Goal: Navigation & Orientation: Find specific page/section

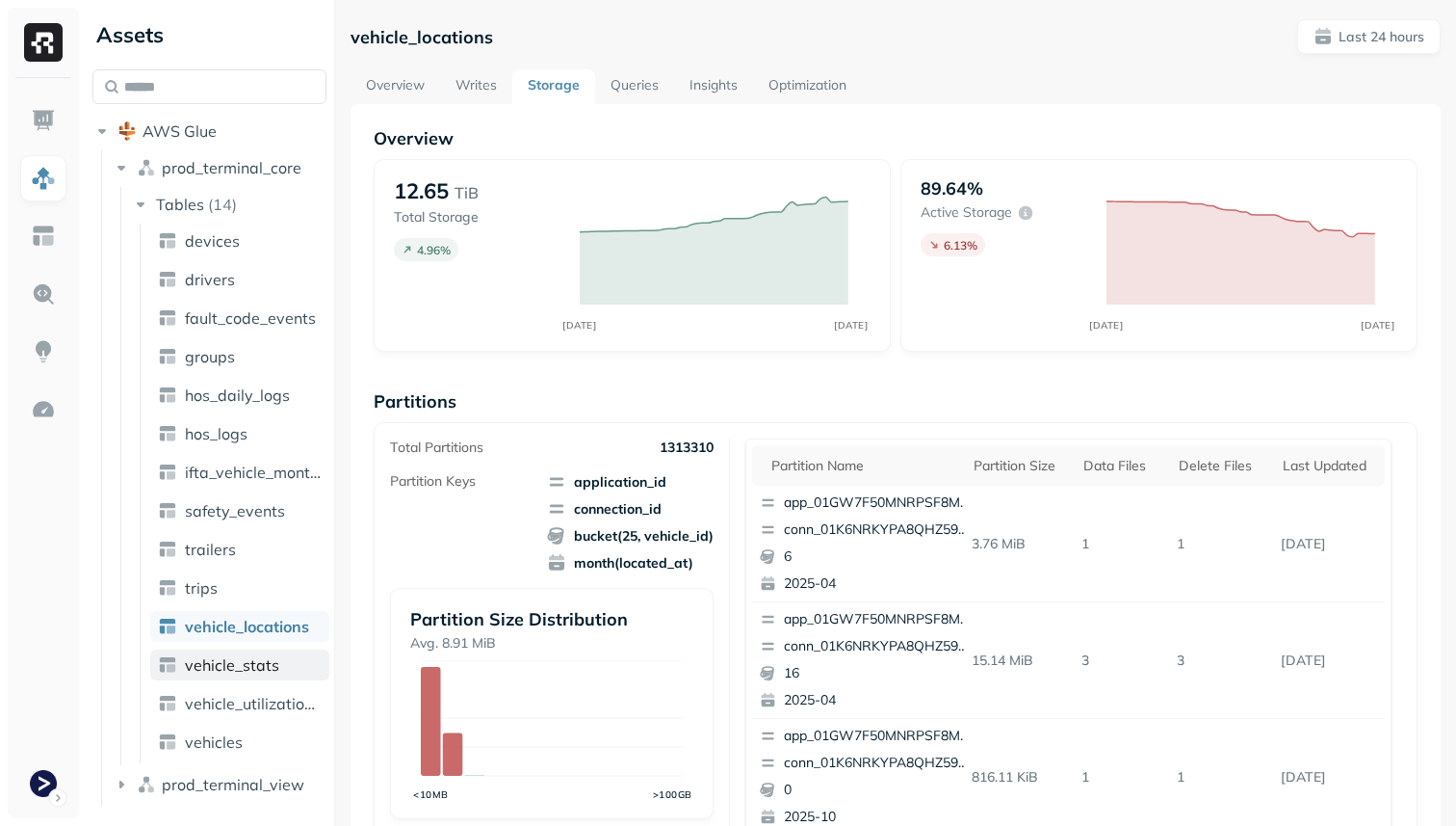
click at [253, 672] on span "vehicle_stats" at bounding box center [232, 665] width 95 height 20
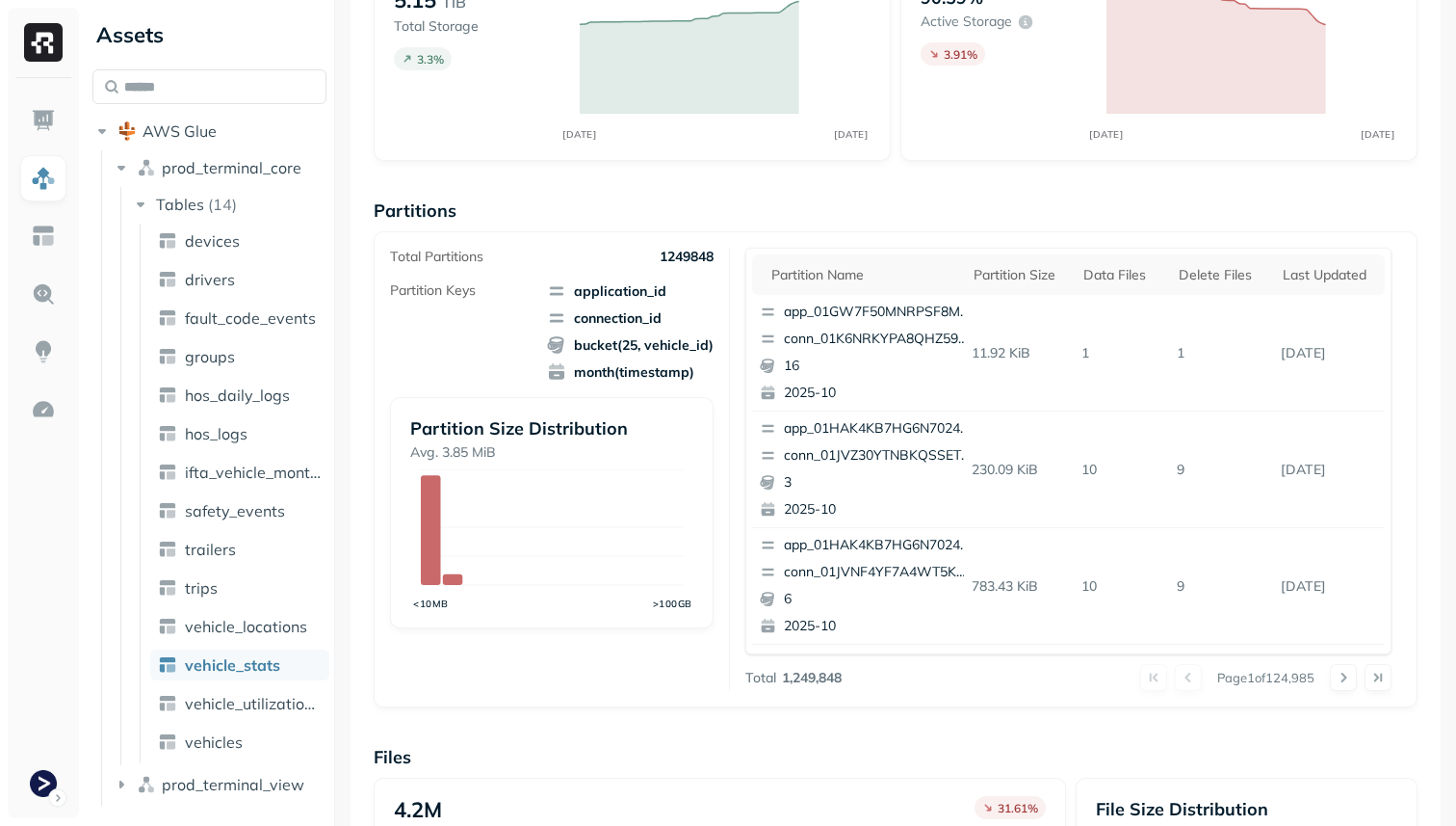
scroll to position [647, 0]
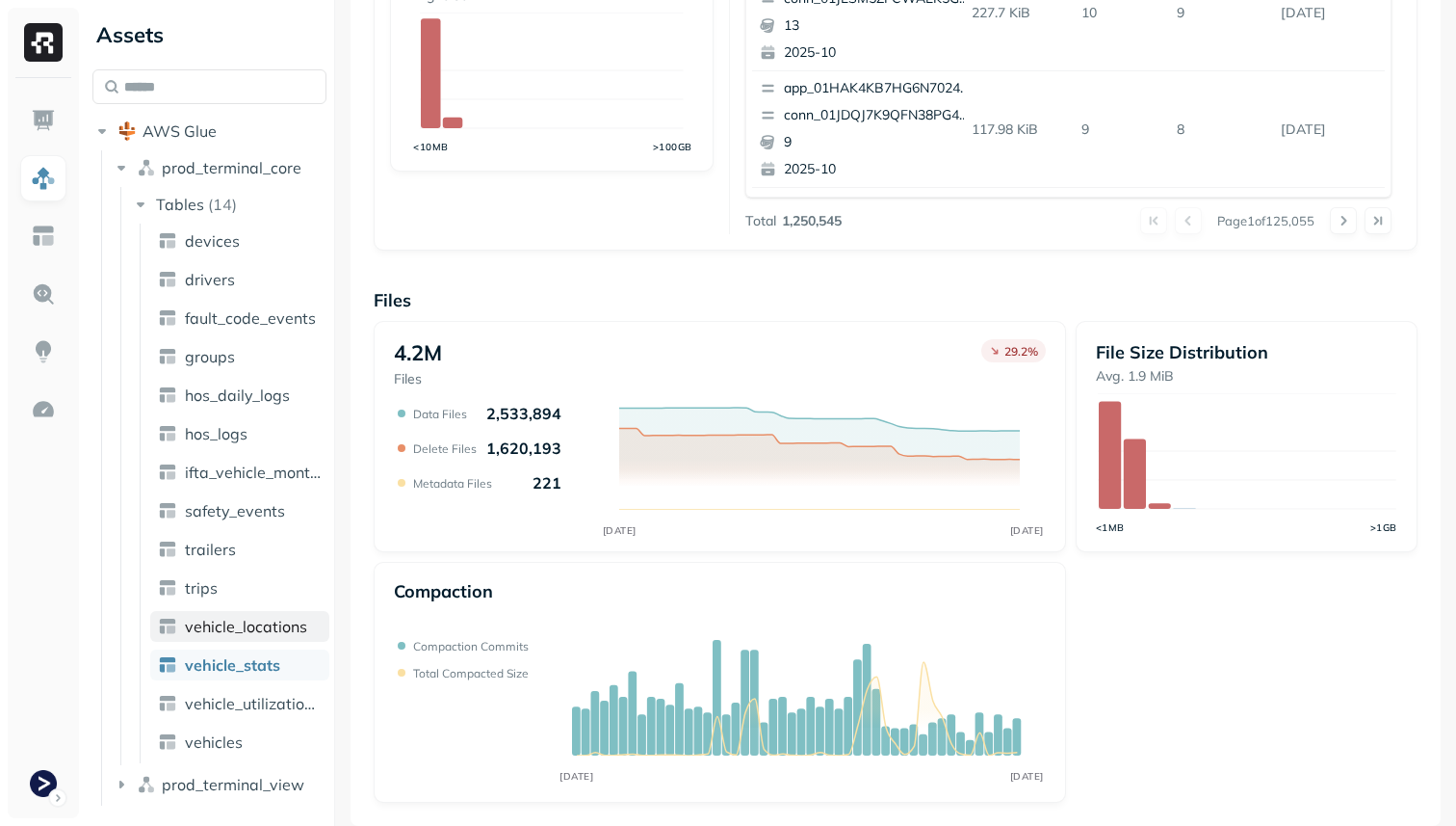
click at [291, 629] on span "vehicle_locations" at bounding box center [245, 627] width 122 height 20
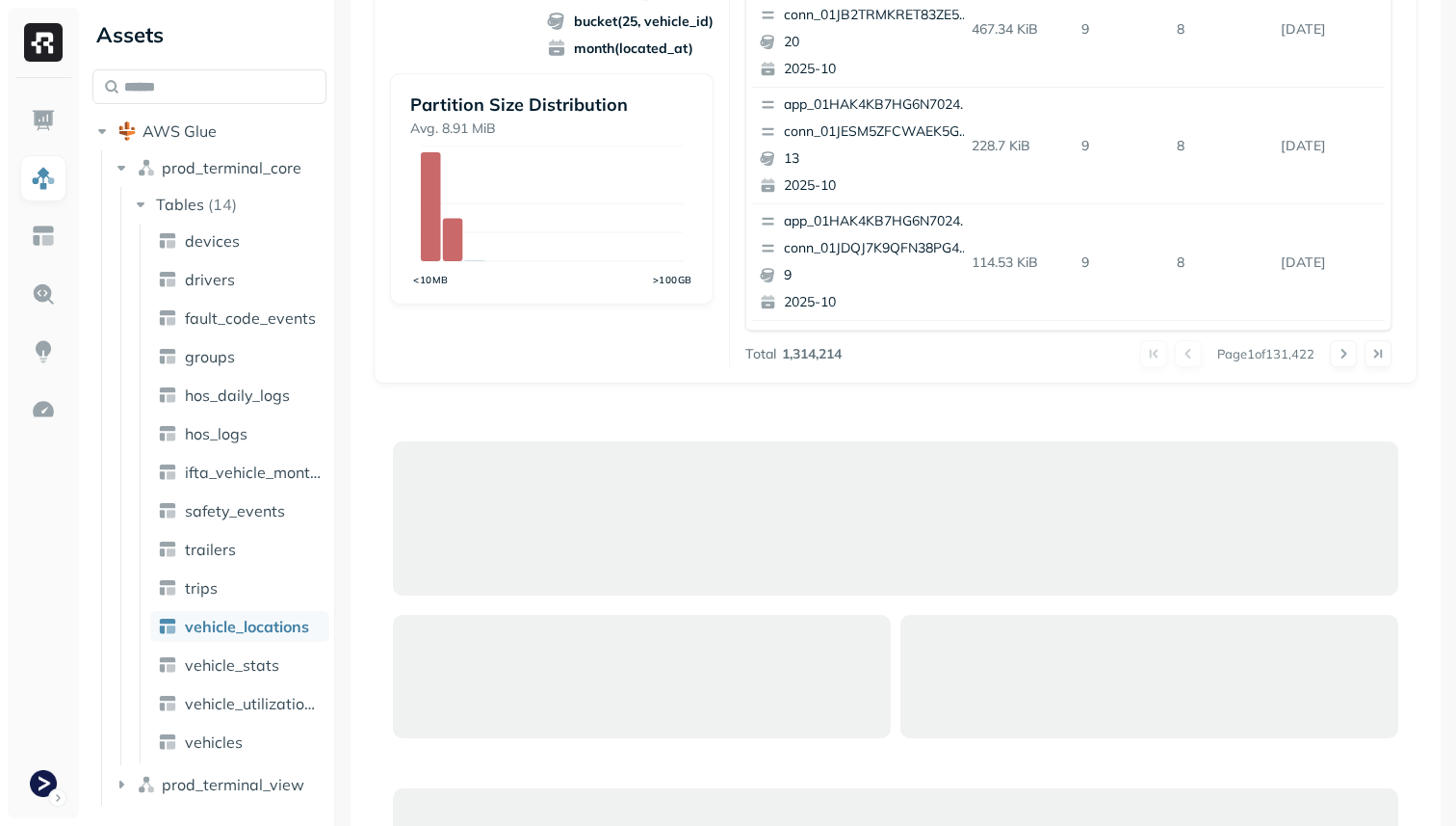
scroll to position [358, 0]
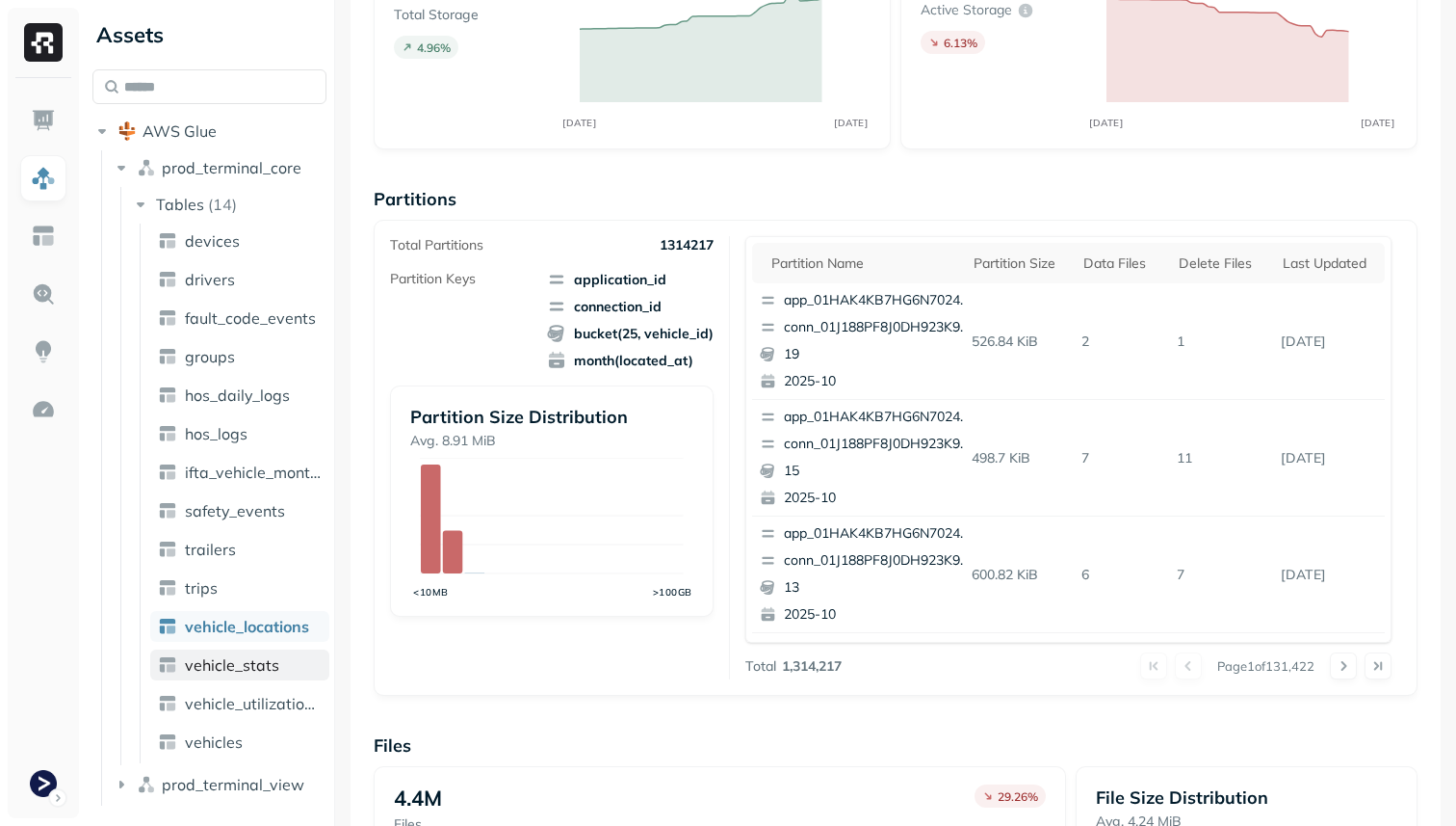
scroll to position [219, 0]
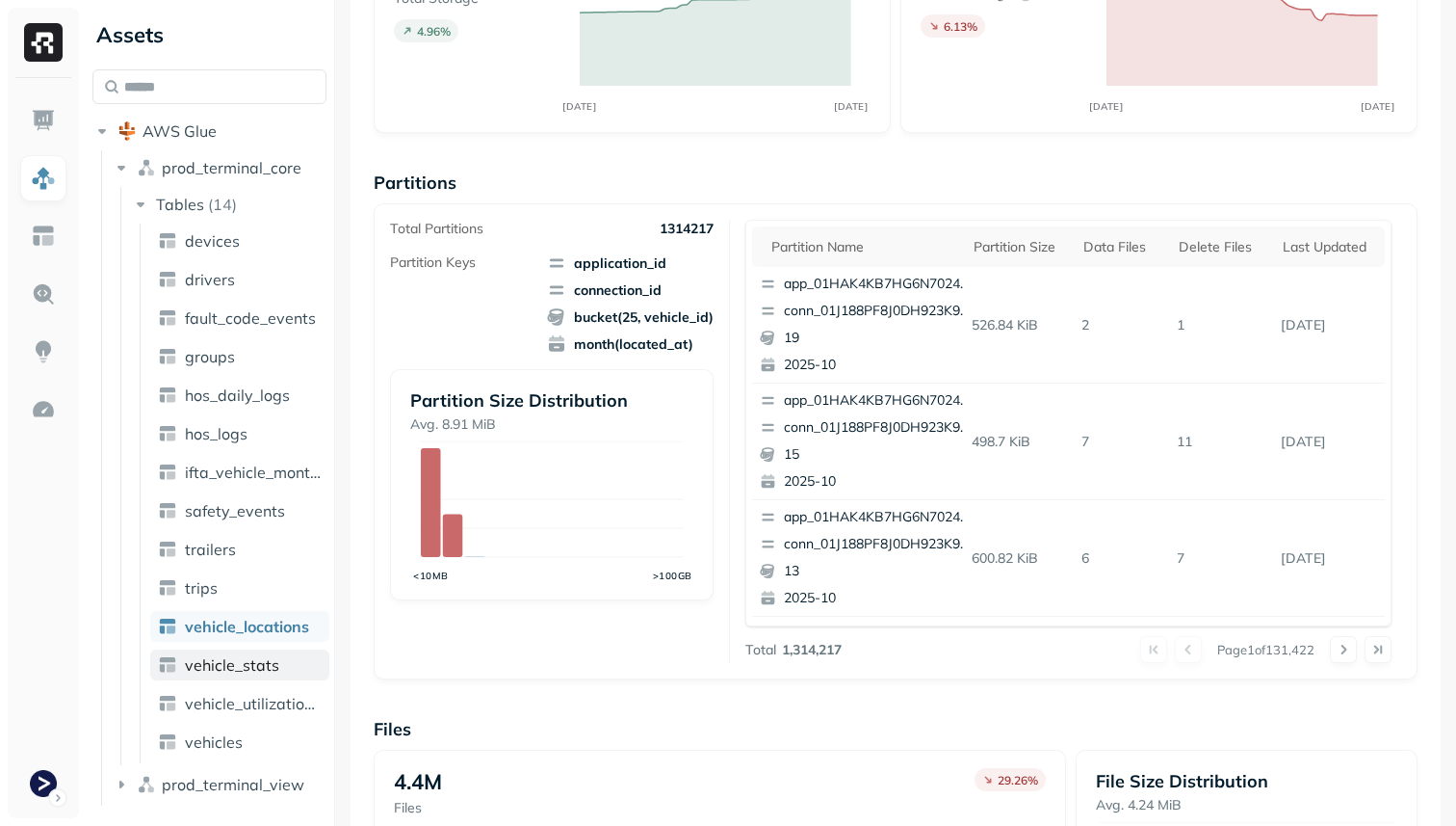
click at [255, 662] on span "vehicle_stats" at bounding box center [232, 665] width 95 height 20
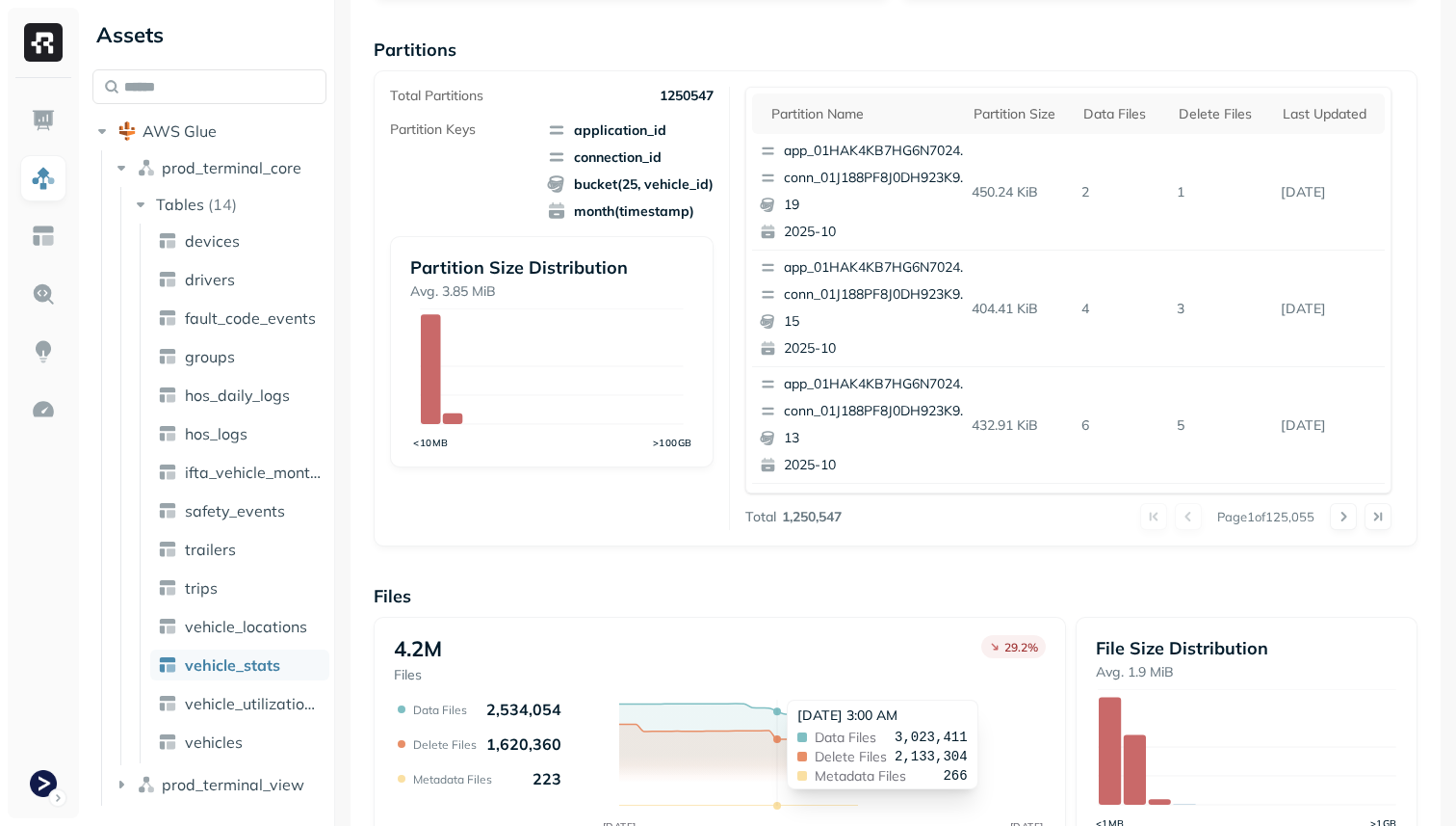
scroll to position [647, 0]
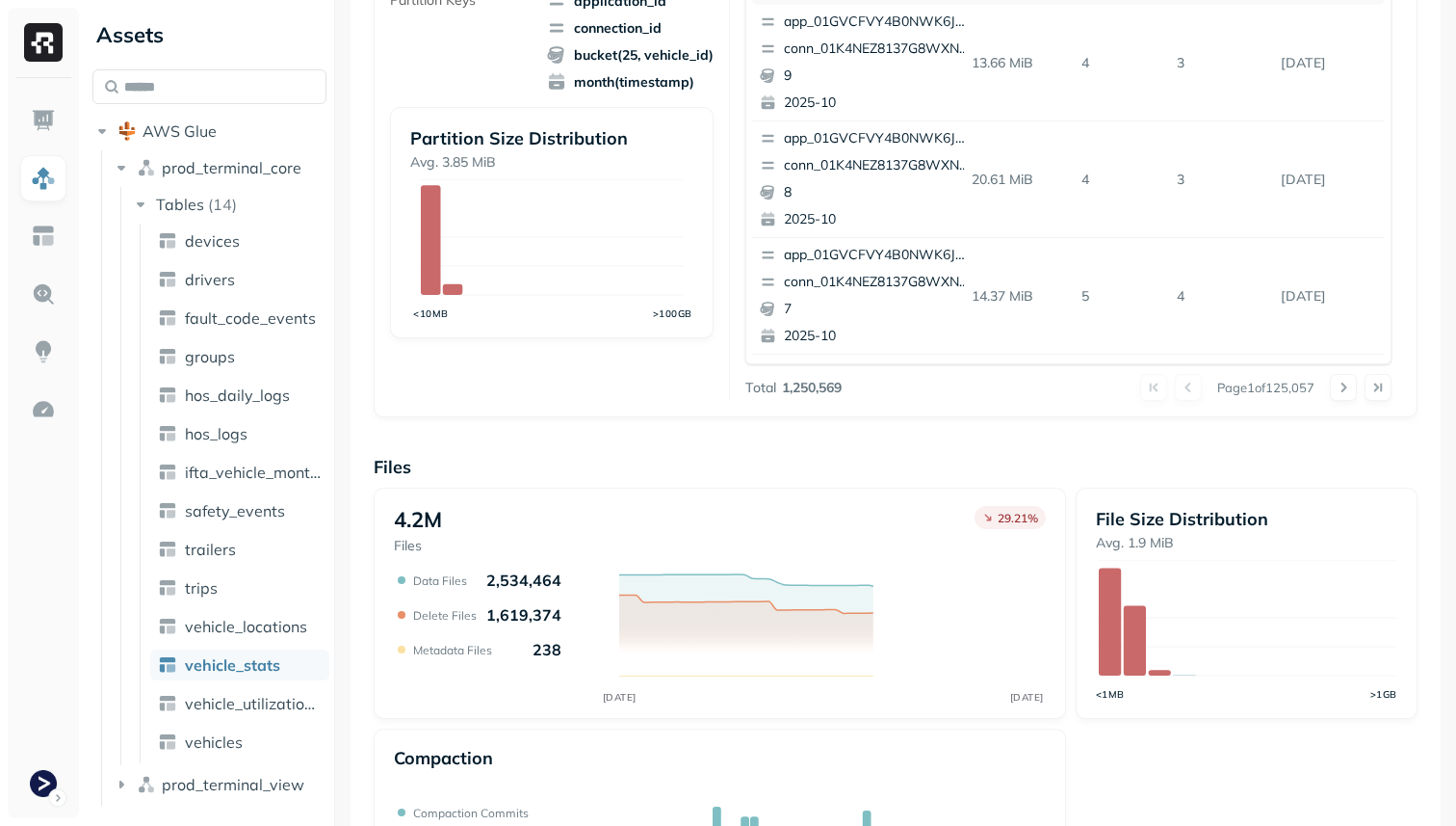
scroll to position [647, 0]
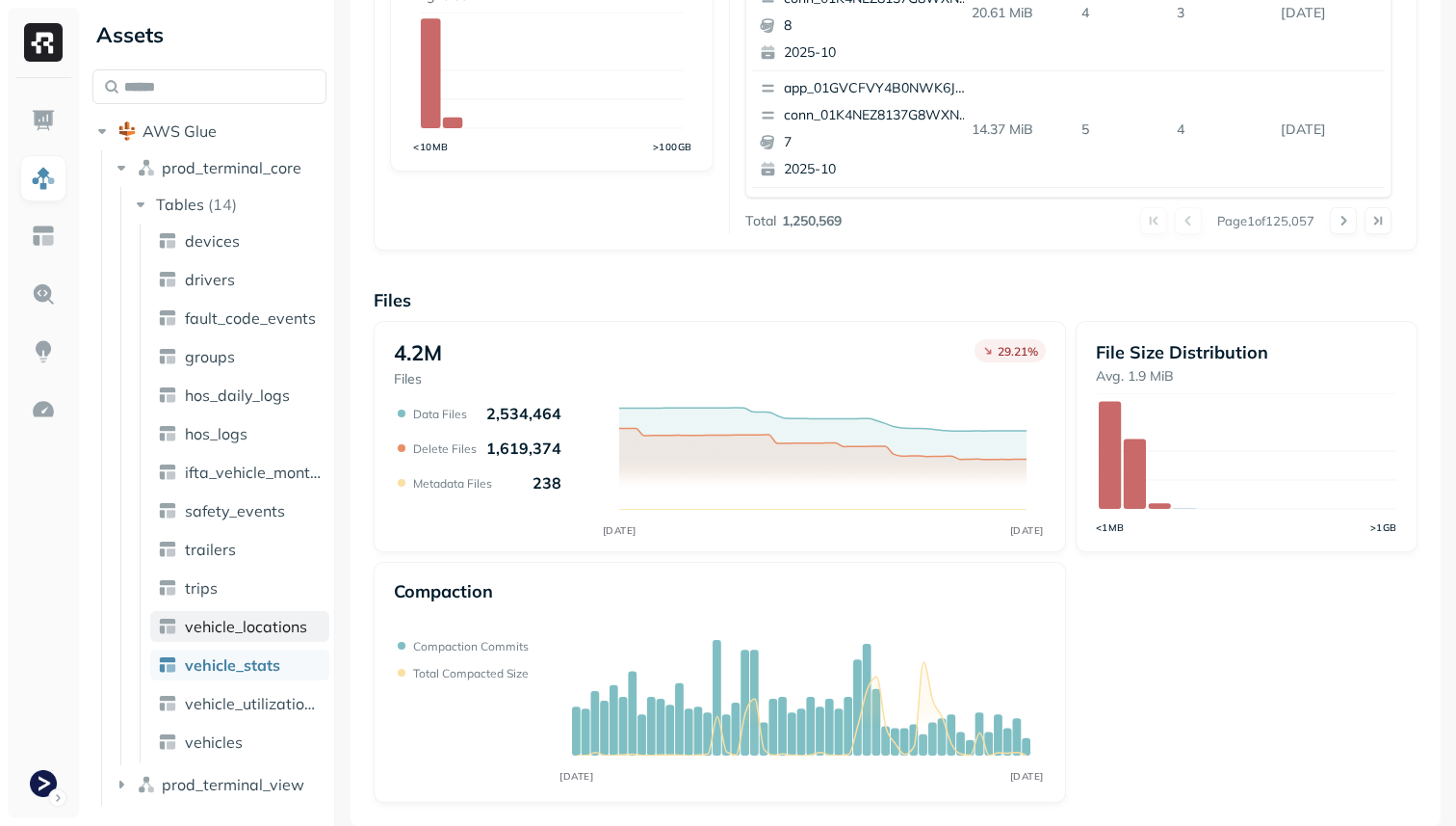
click at [223, 639] on link "vehicle_locations" at bounding box center [239, 627] width 179 height 31
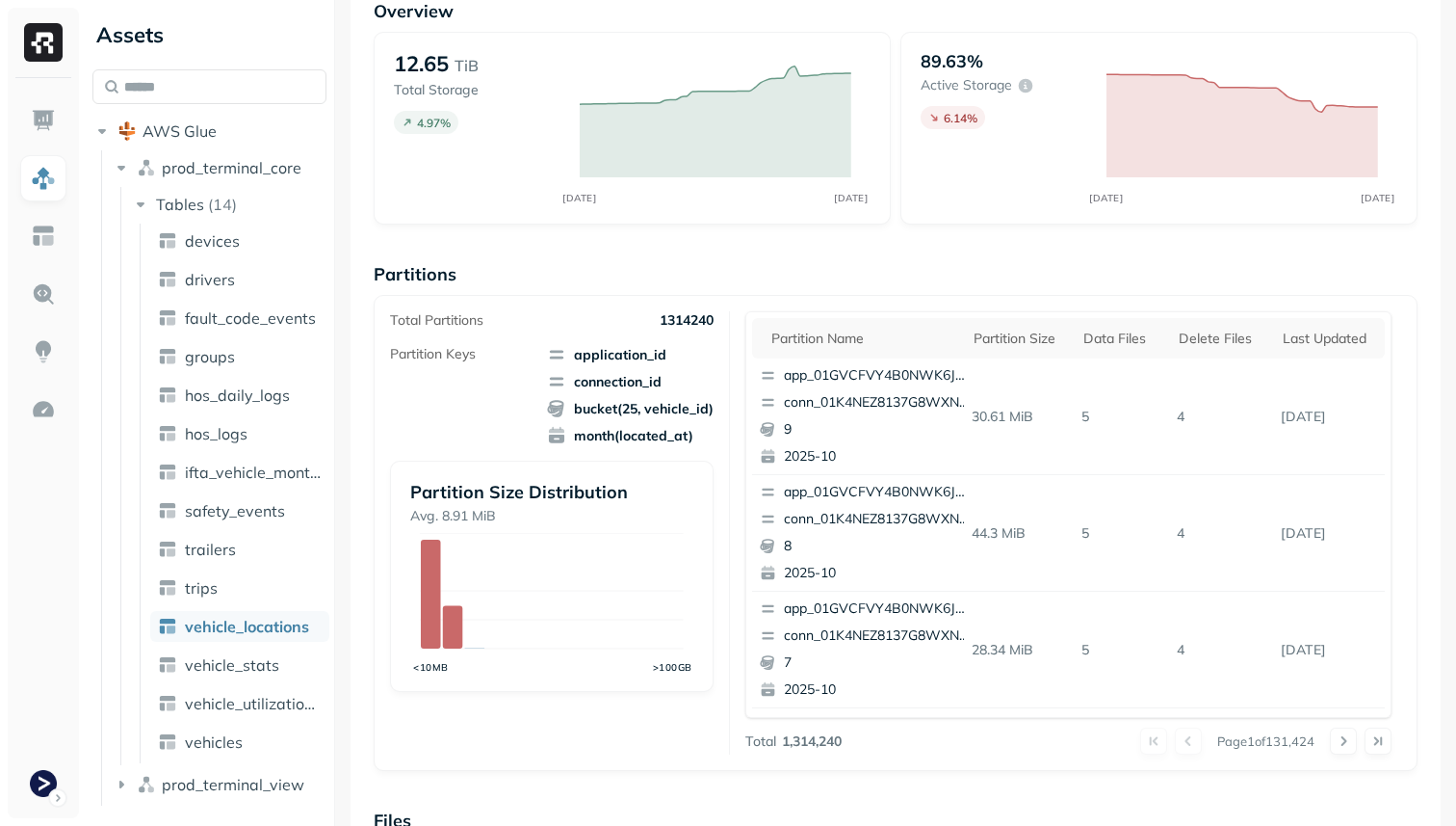
scroll to position [647, 0]
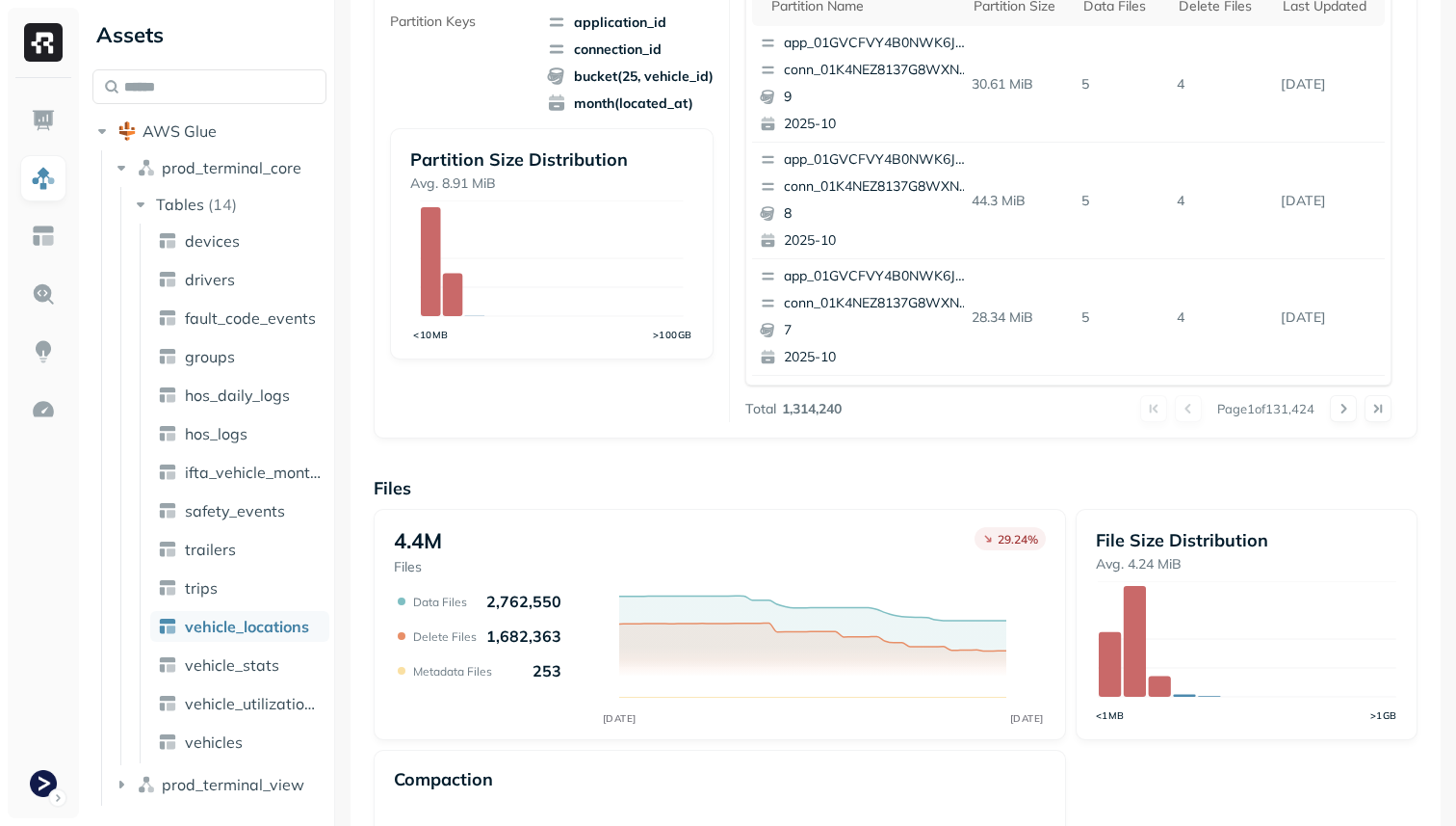
scroll to position [647, 0]
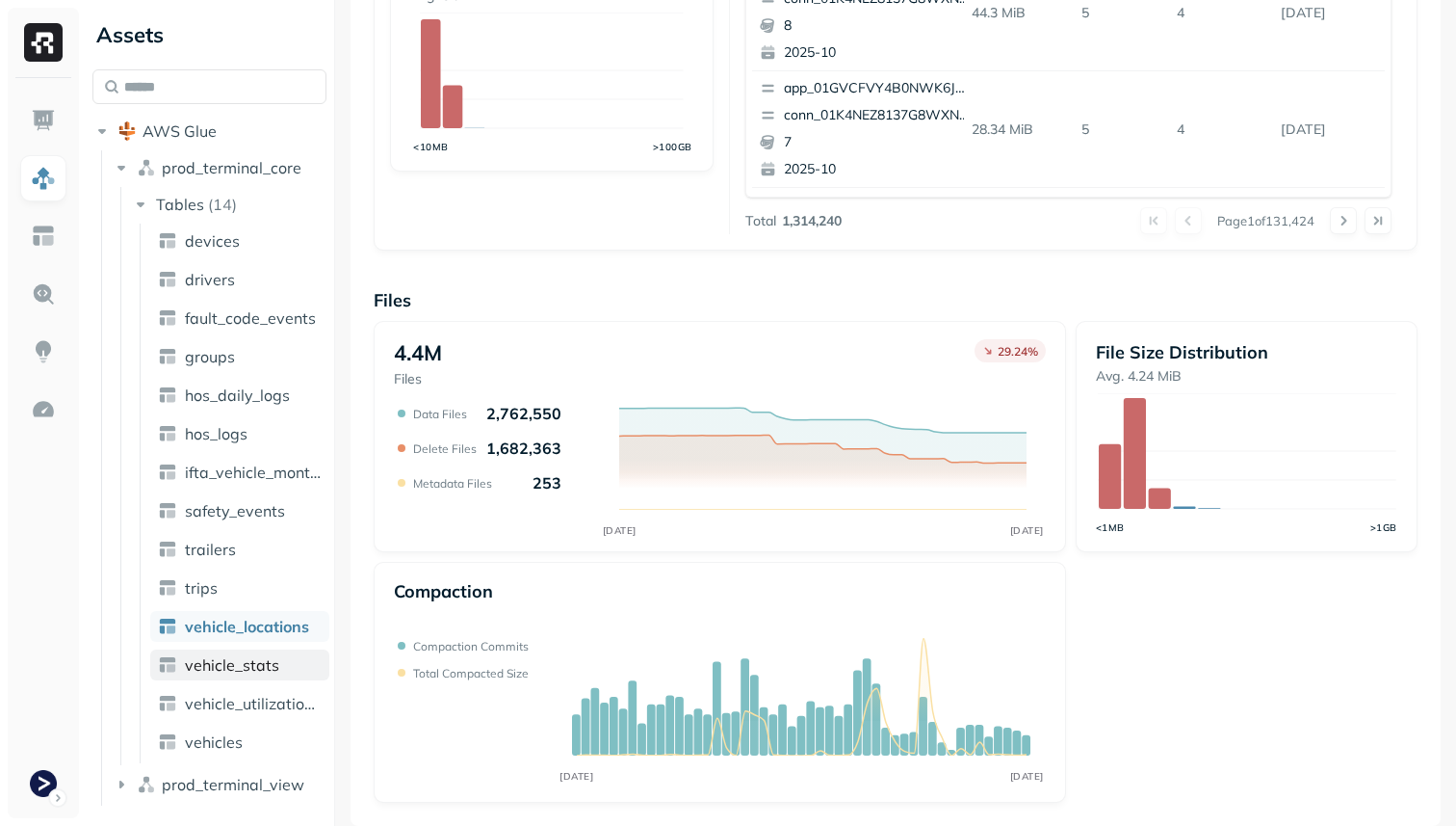
click at [281, 664] on link "vehicle_stats" at bounding box center [239, 665] width 179 height 31
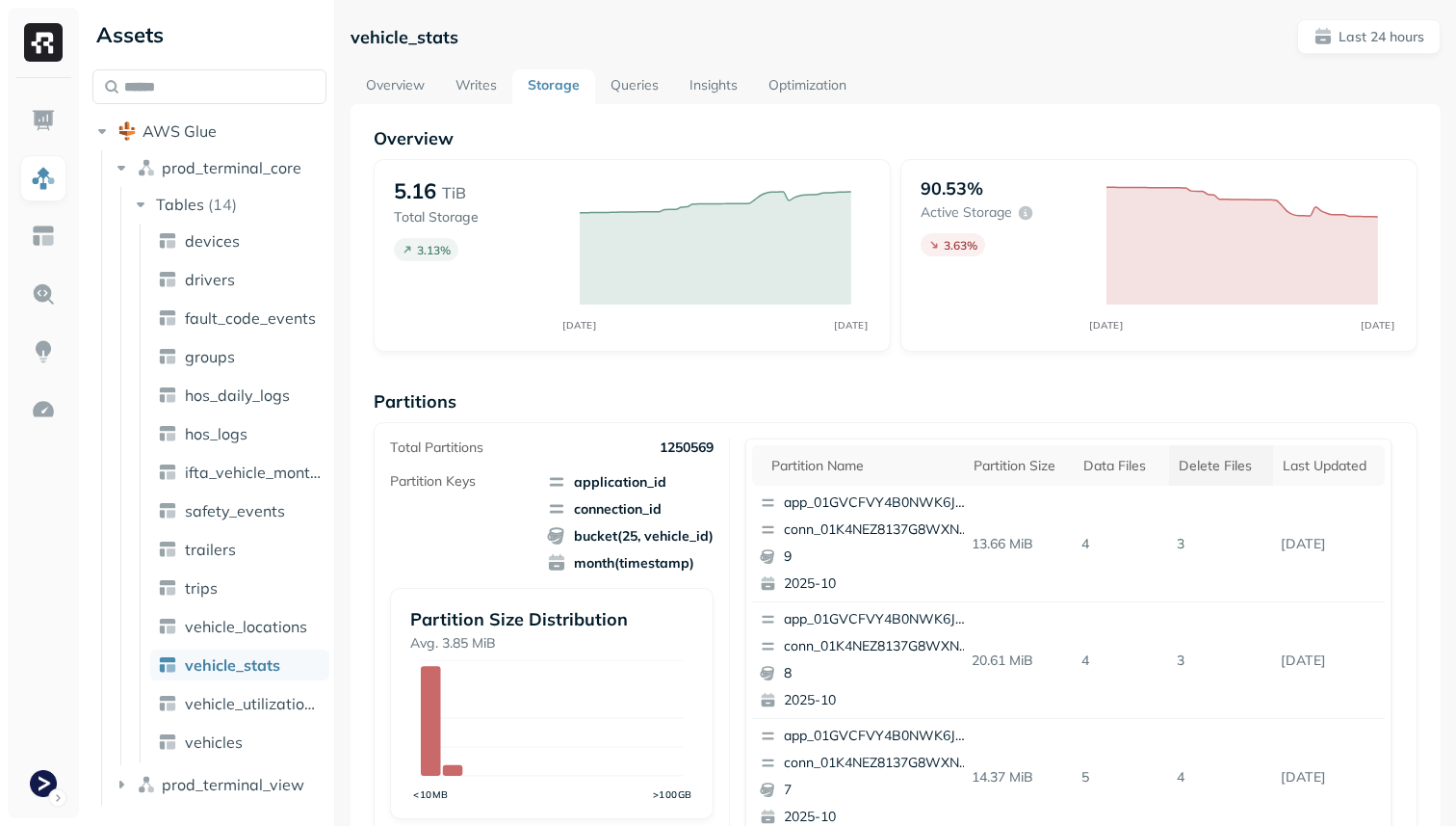
click at [1232, 465] on div "Delete Files" at bounding box center [1220, 465] width 85 height 19
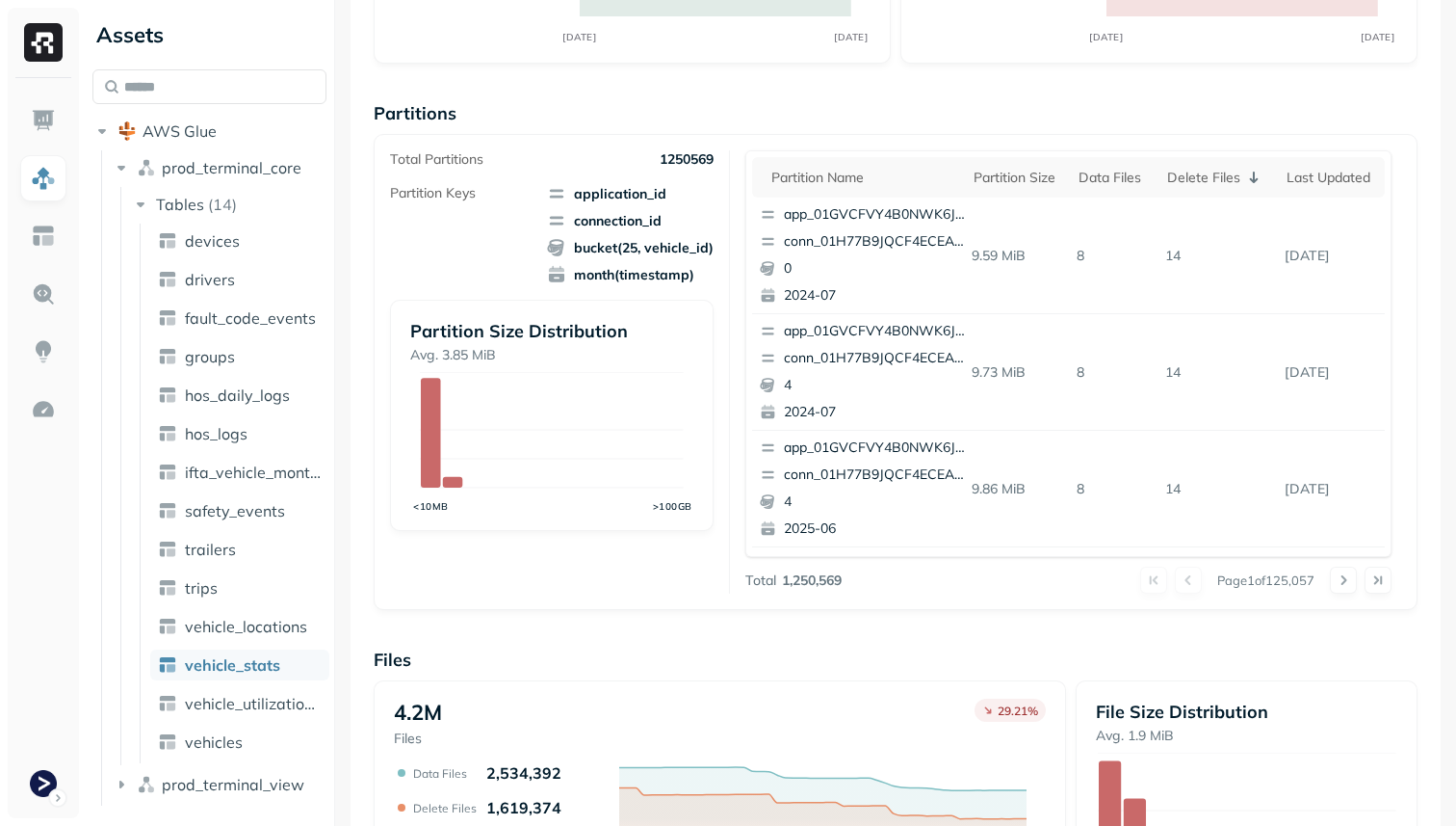
scroll to position [287, 0]
click at [1120, 190] on th "Data Files" at bounding box center [1113, 178] width 89 height 40
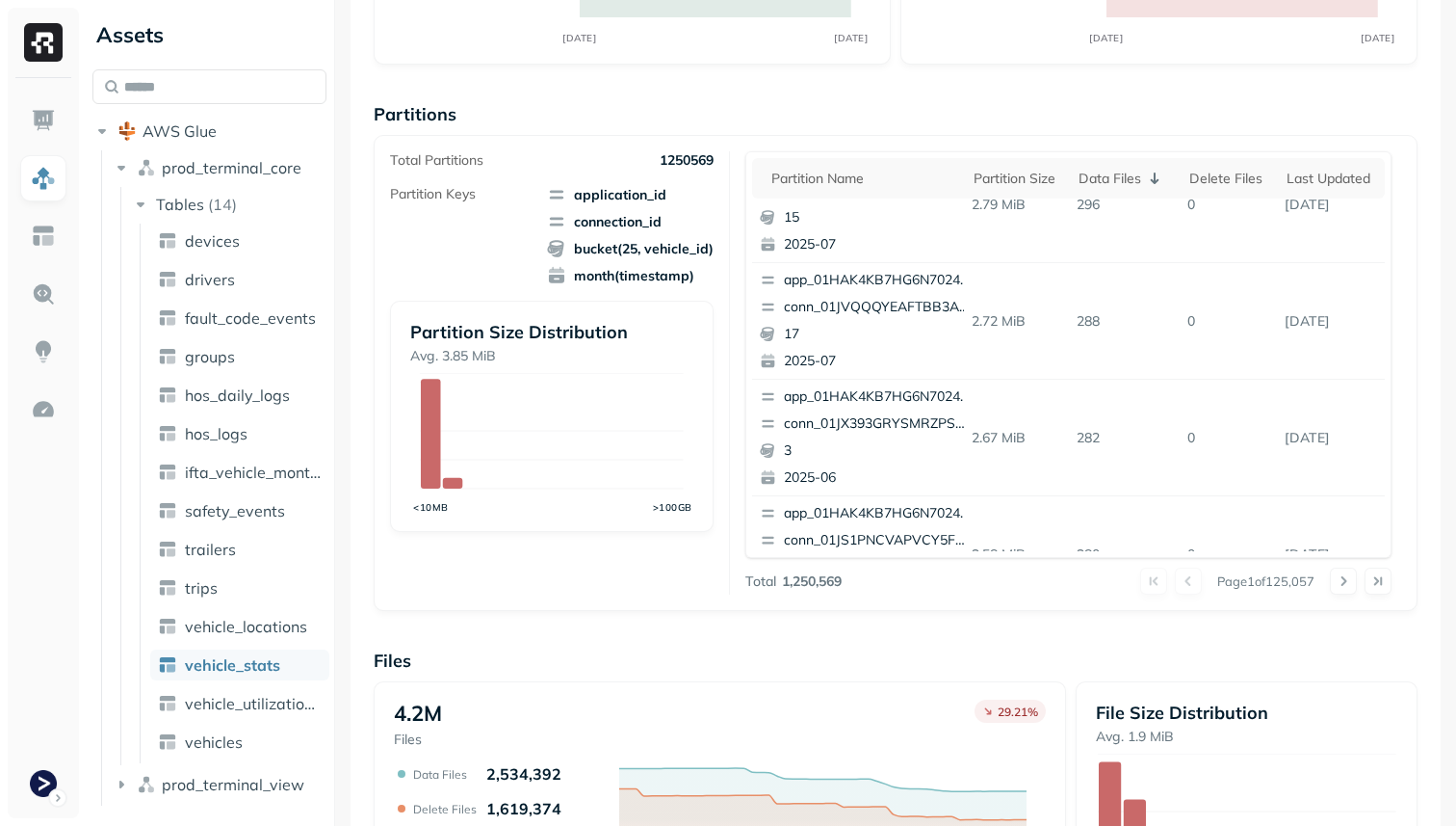
scroll to position [0, 0]
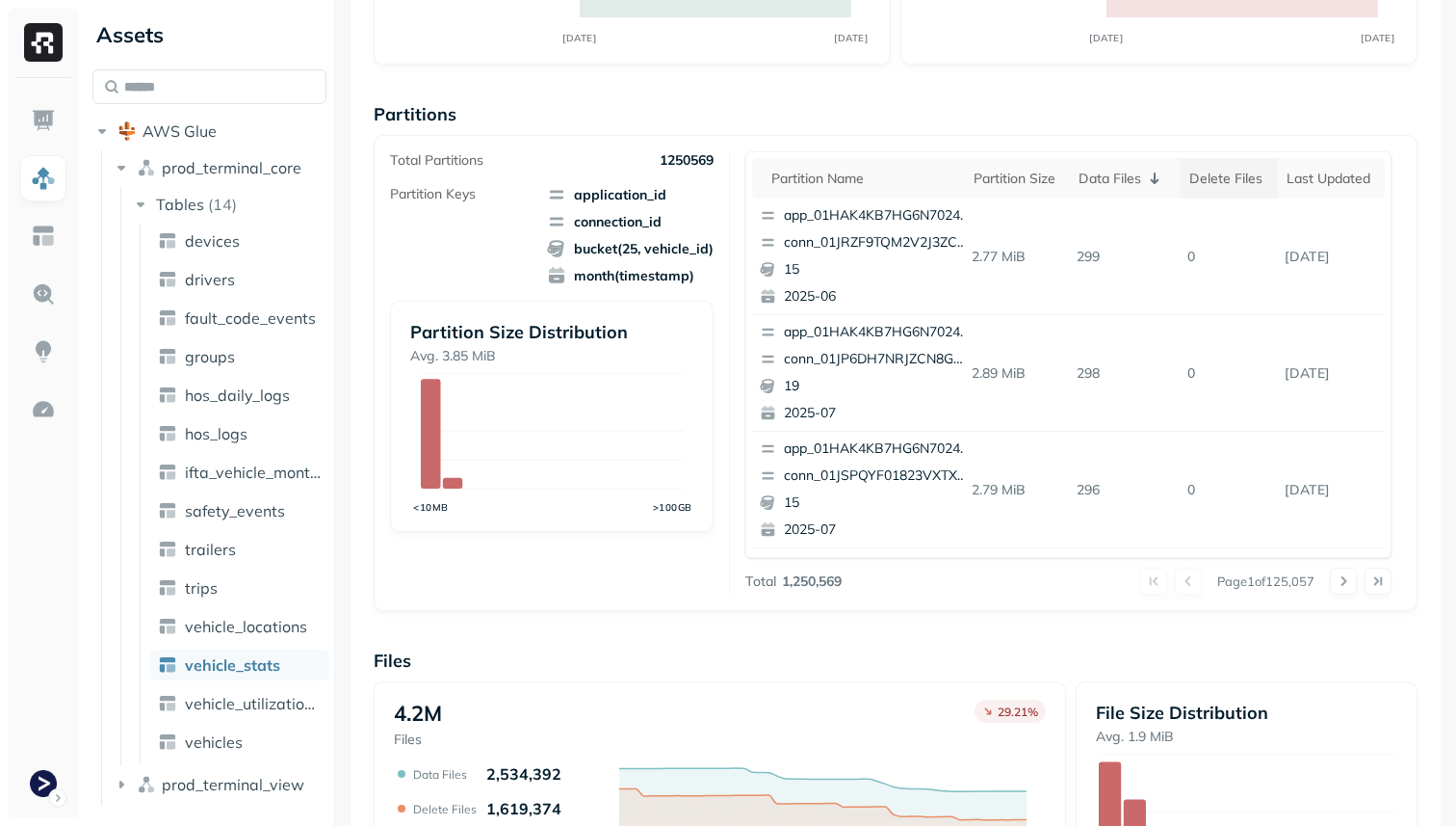
click at [1233, 188] on th "Delete Files" at bounding box center [1228, 178] width 98 height 40
click at [1339, 579] on button at bounding box center [1344, 581] width 27 height 27
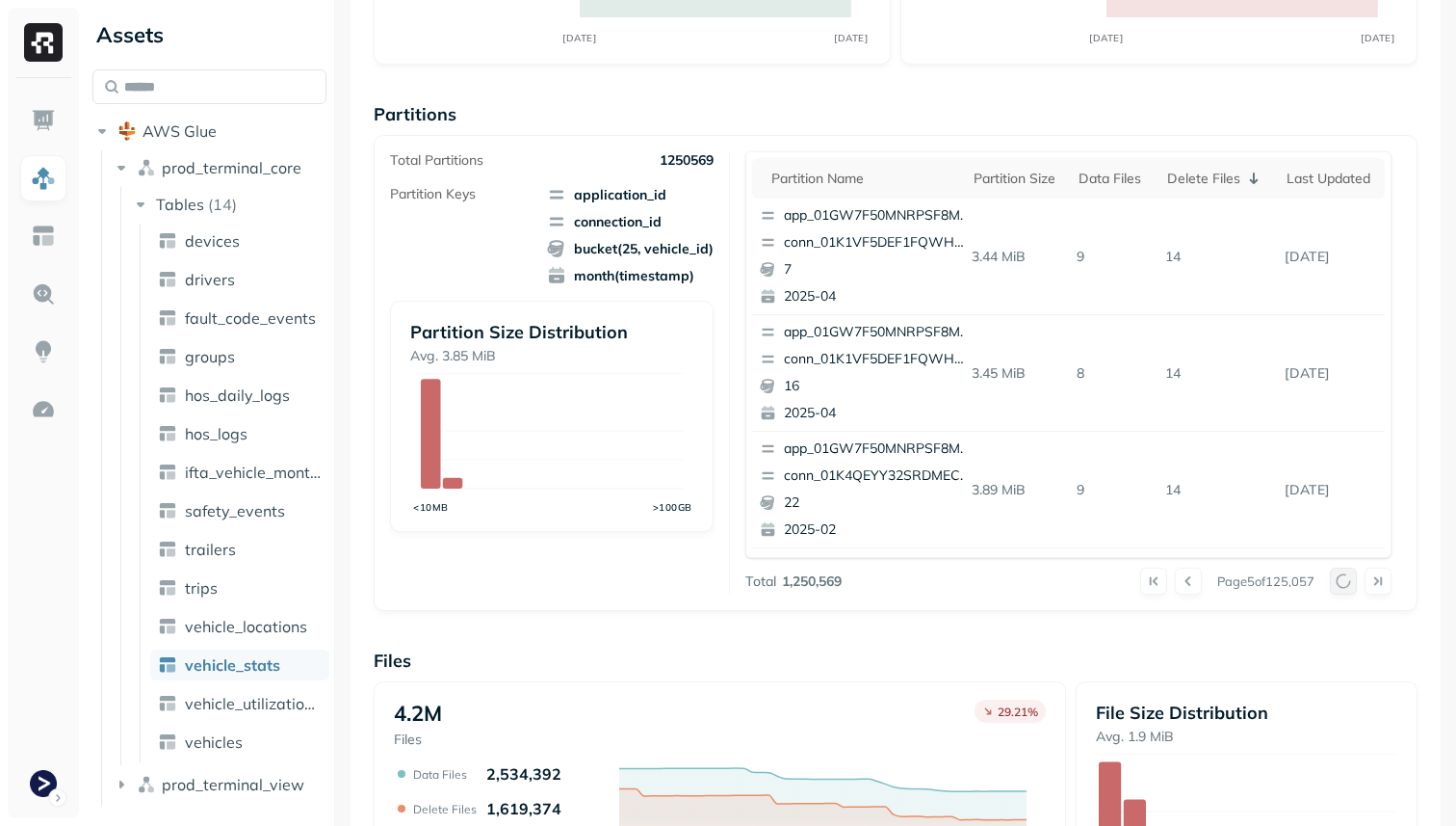
click at [1339, 579] on div at bounding box center [1360, 581] width 62 height 27
click at [1339, 579] on button at bounding box center [1344, 581] width 27 height 27
click at [287, 616] on link "vehicle_locations" at bounding box center [239, 627] width 179 height 31
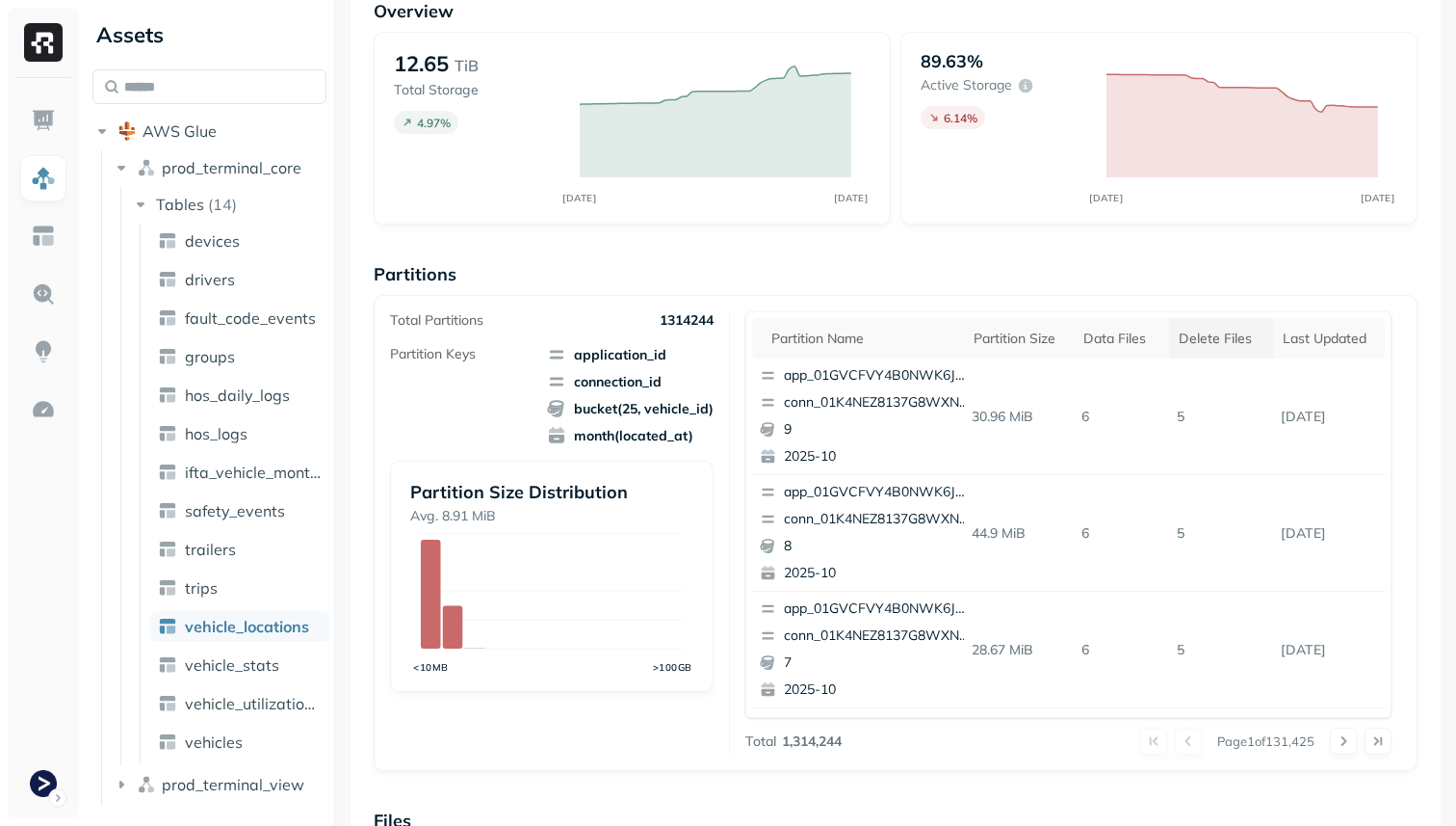
click at [1193, 343] on div "Delete Files" at bounding box center [1220, 338] width 85 height 19
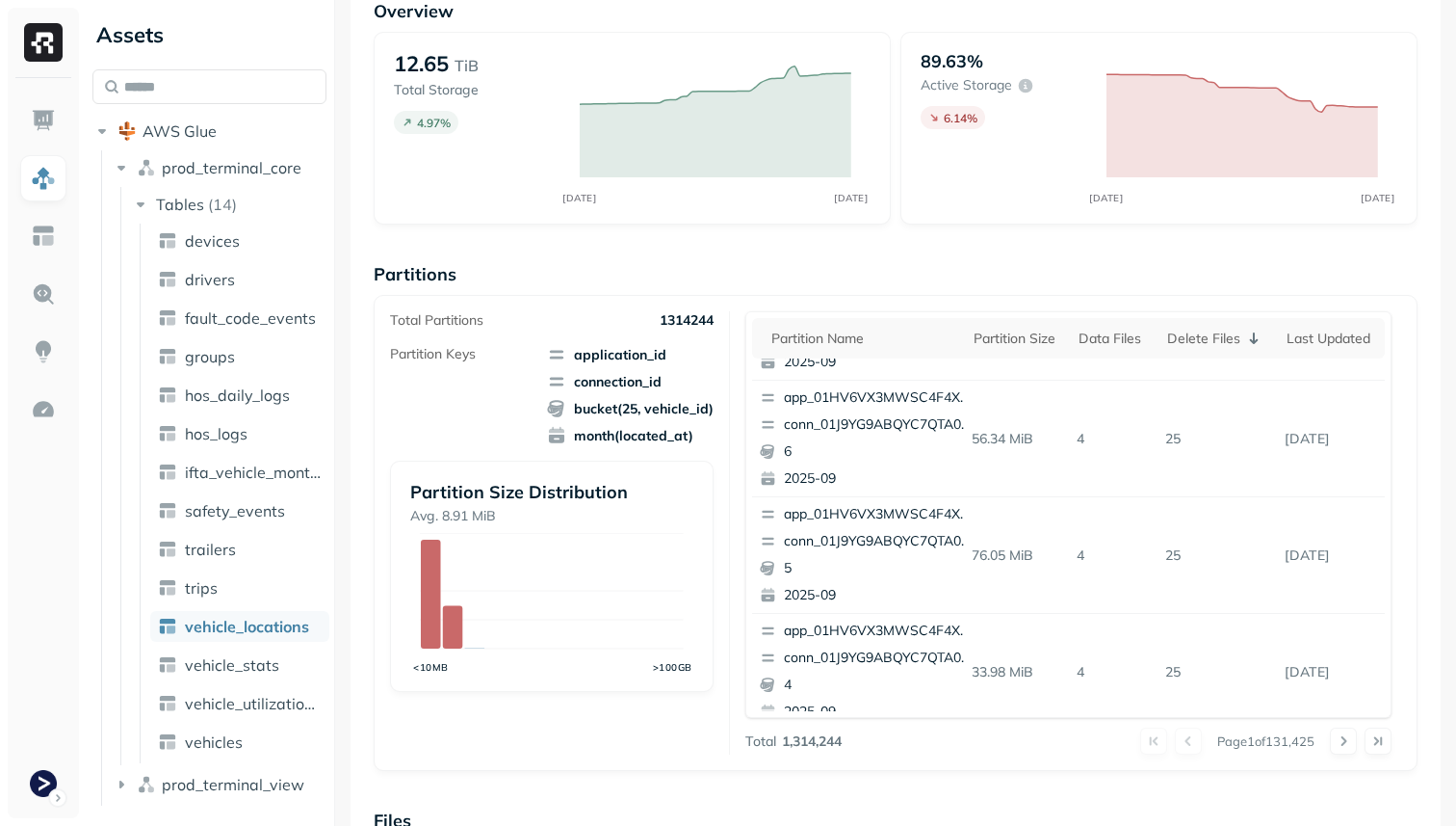
scroll to position [0, 0]
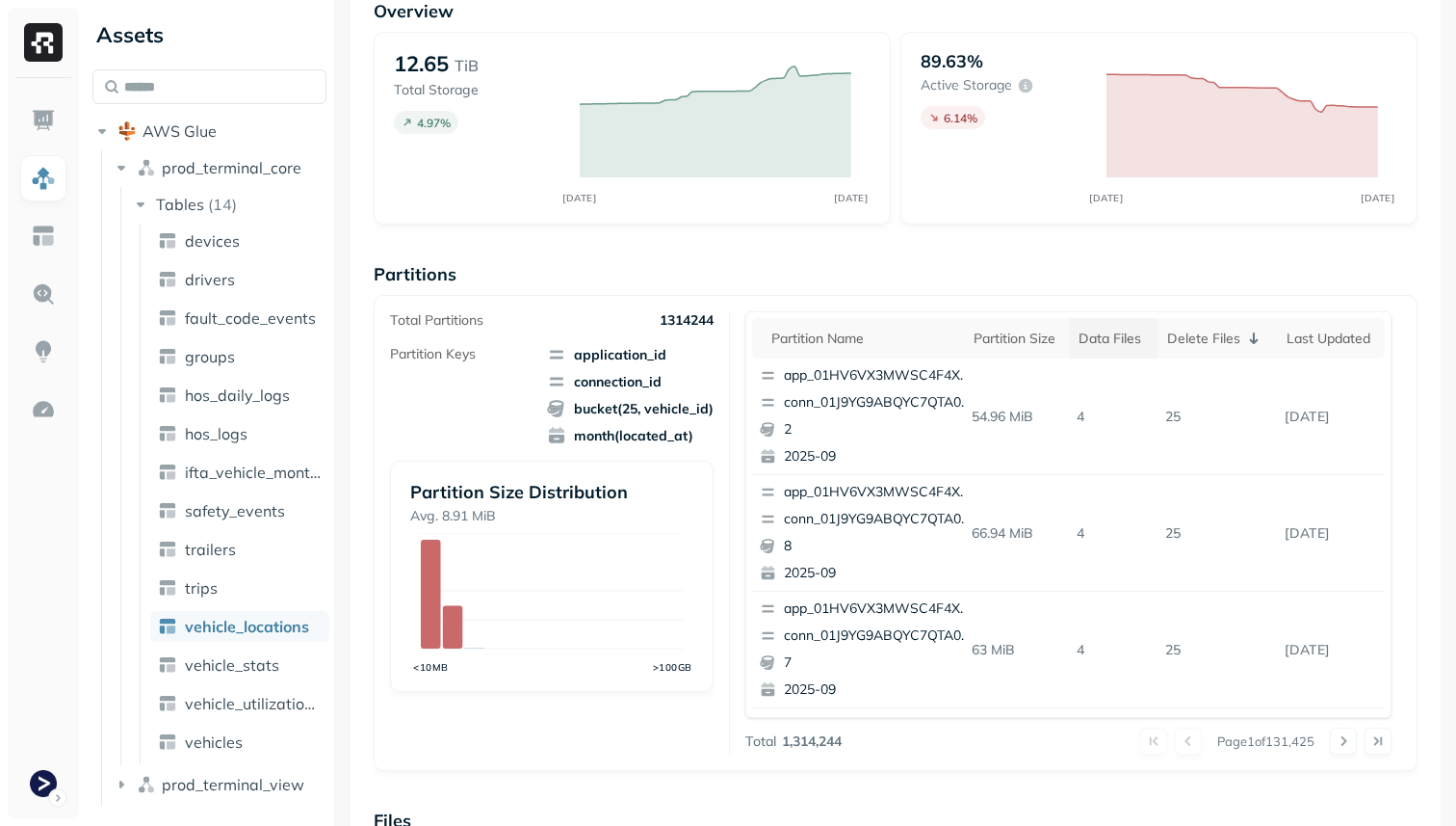
click at [1120, 342] on div "Data Files" at bounding box center [1113, 338] width 69 height 19
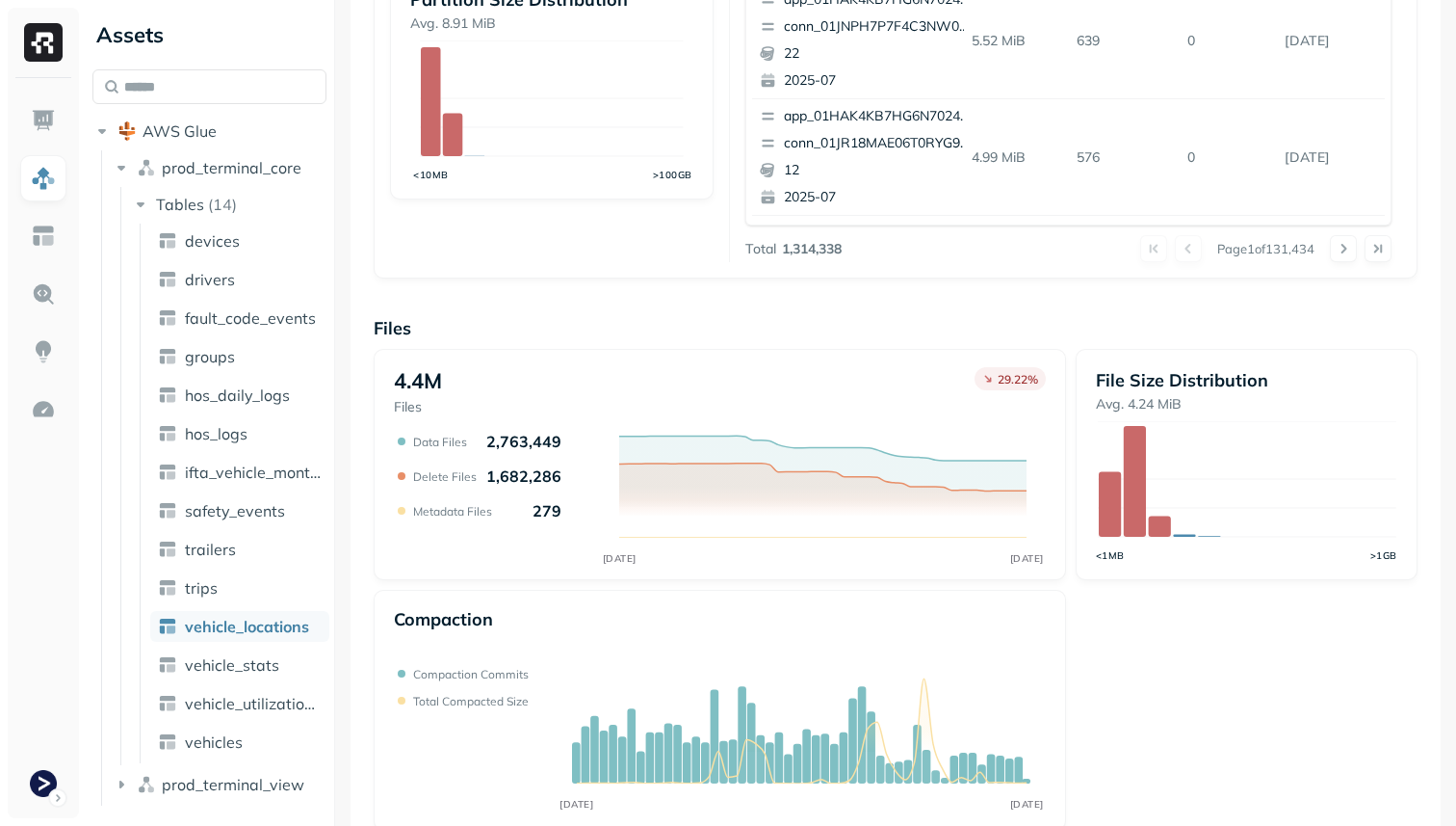
scroll to position [647, 0]
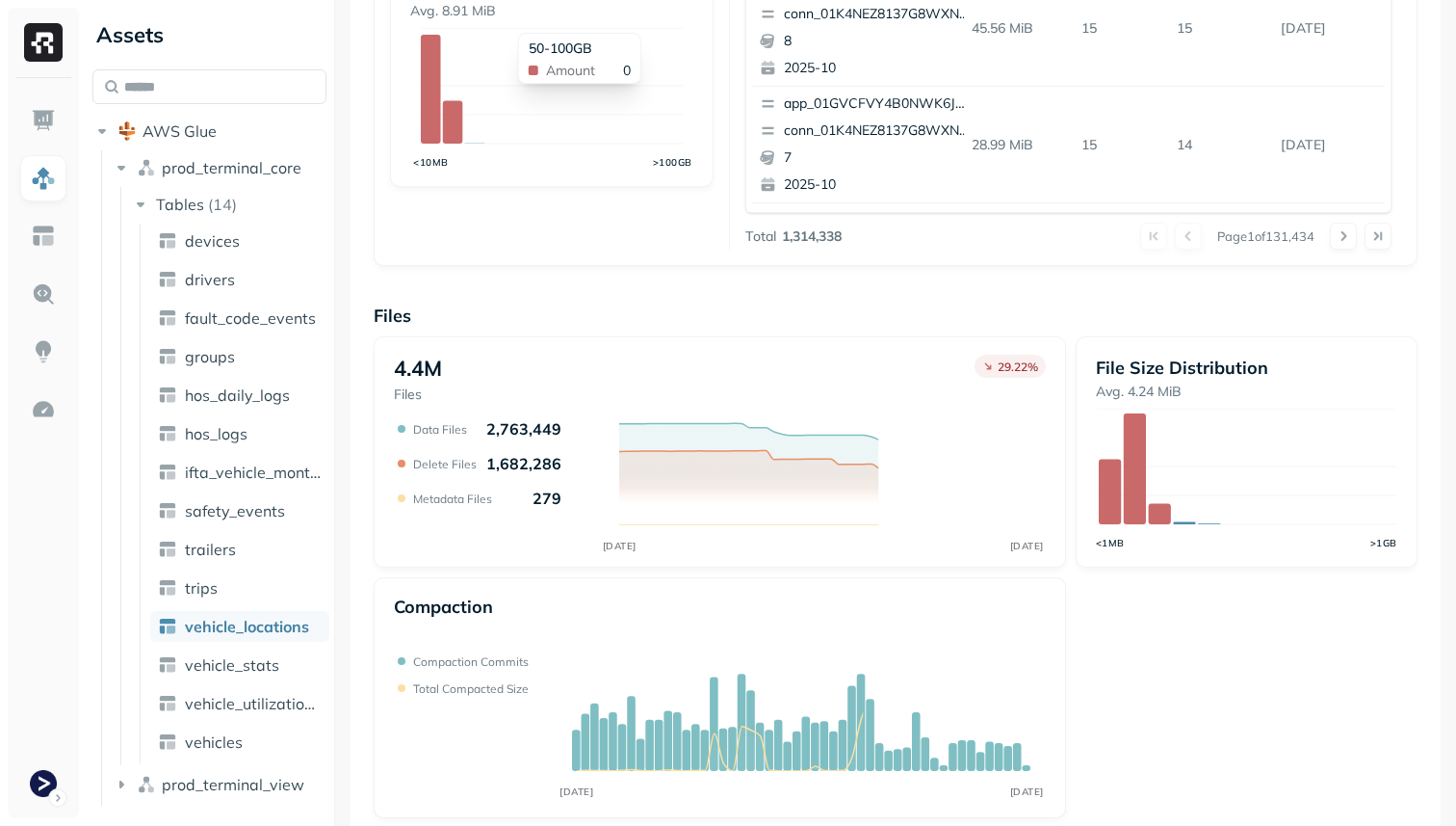
scroll to position [647, 0]
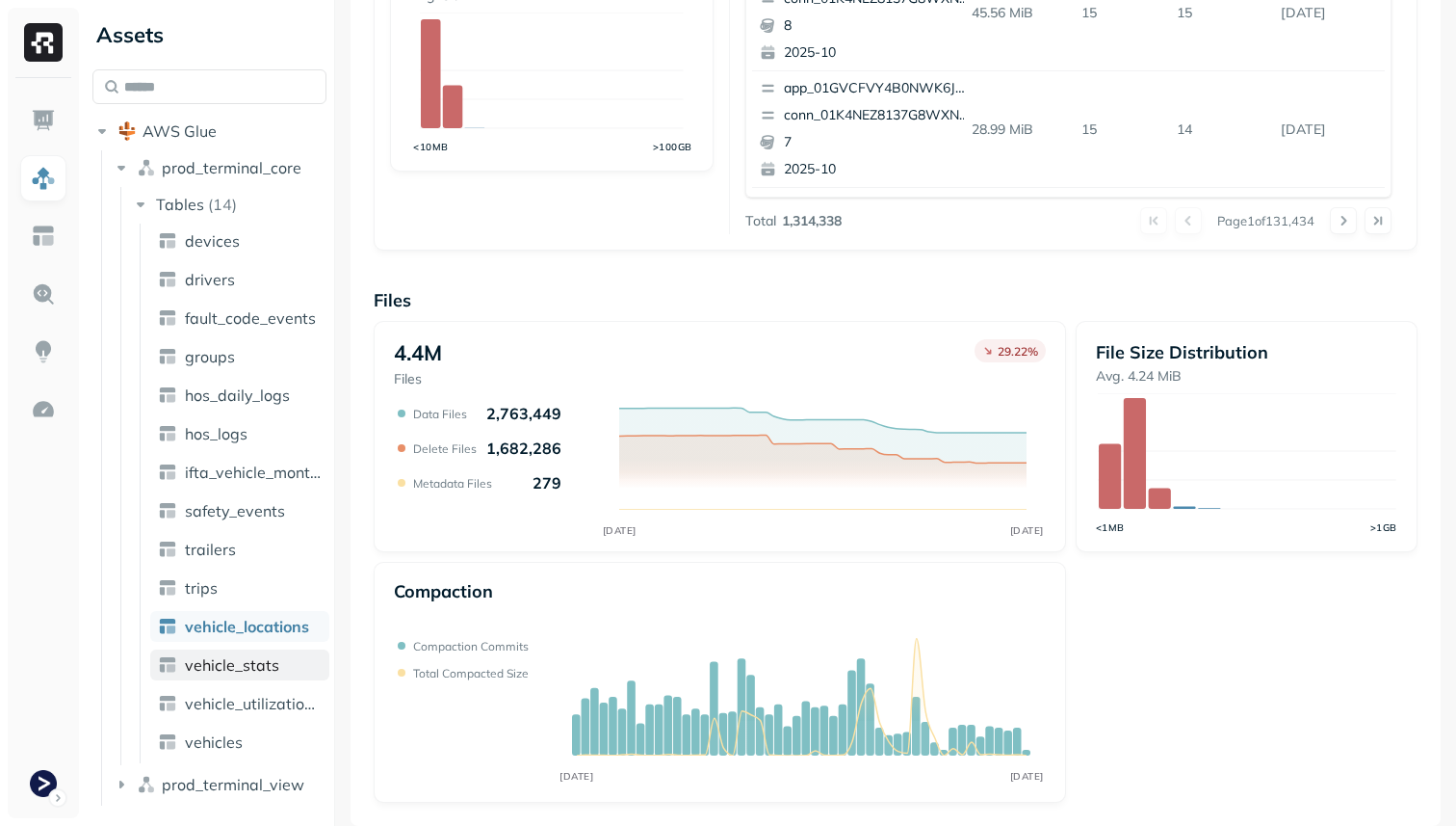
click at [278, 655] on link "vehicle_stats" at bounding box center [239, 665] width 179 height 31
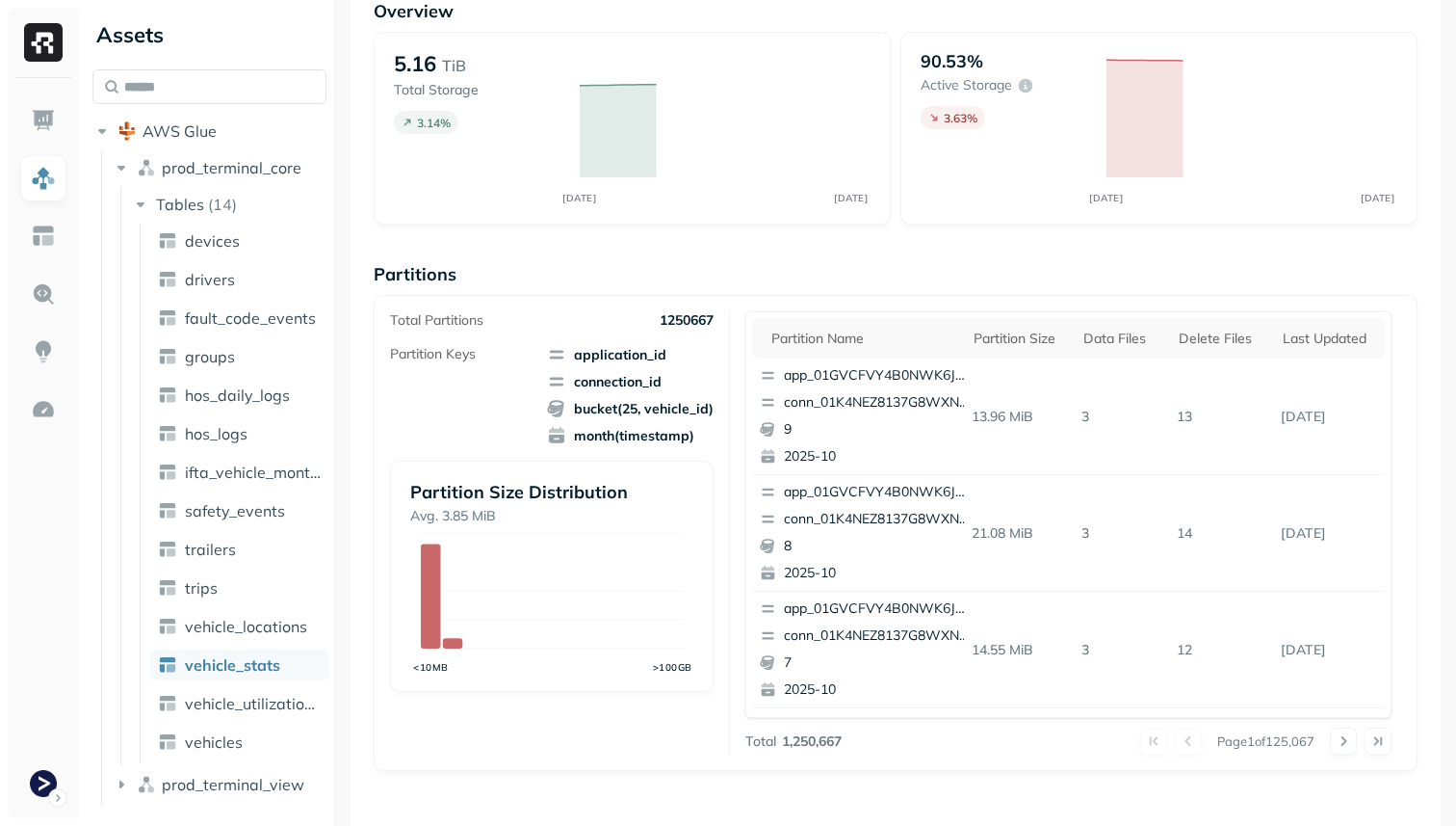
scroll to position [647, 0]
